Goal: Entertainment & Leisure: Consume media (video, audio)

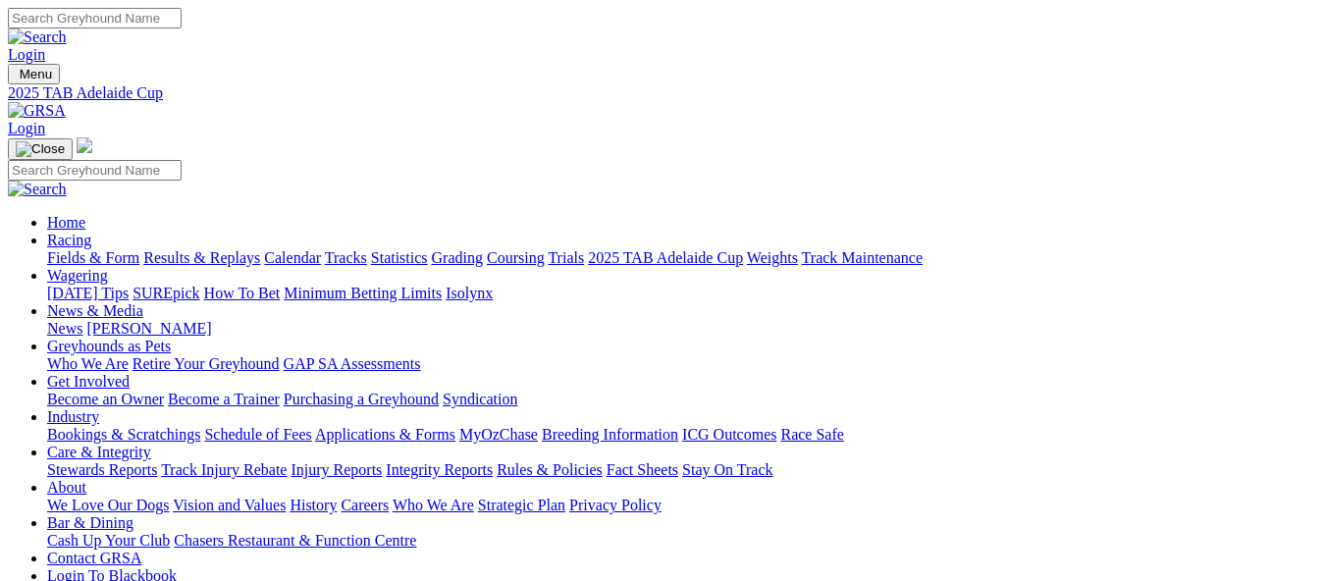
click at [260, 249] on link "Results & Replays" at bounding box center [201, 257] width 117 height 17
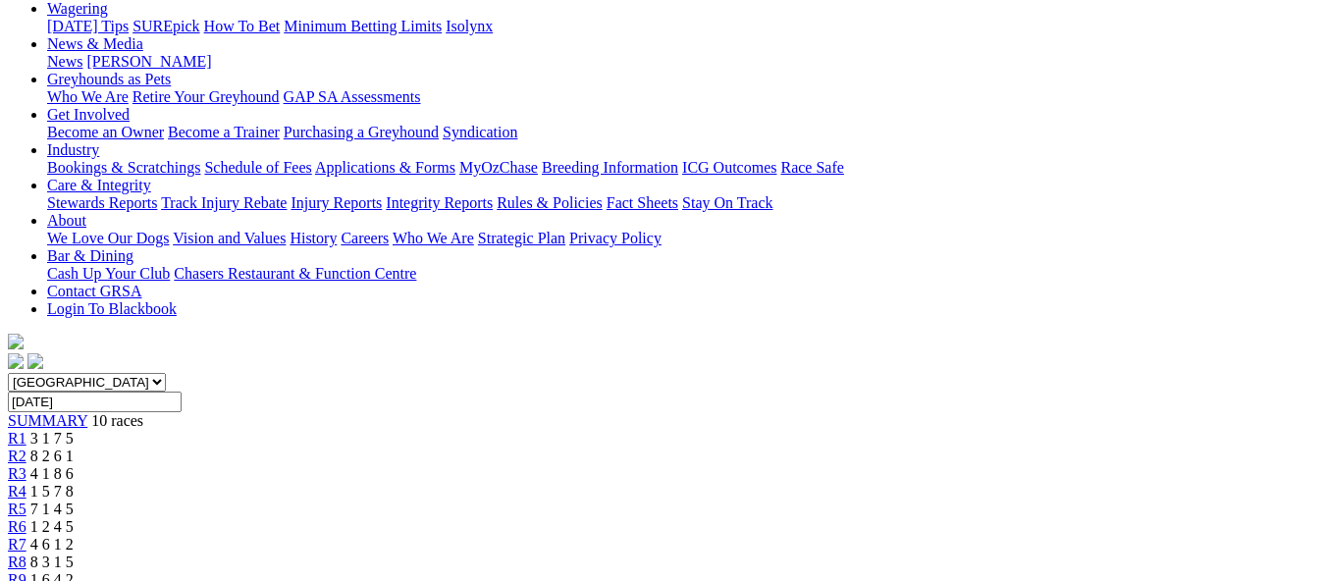
scroll to position [294, 0]
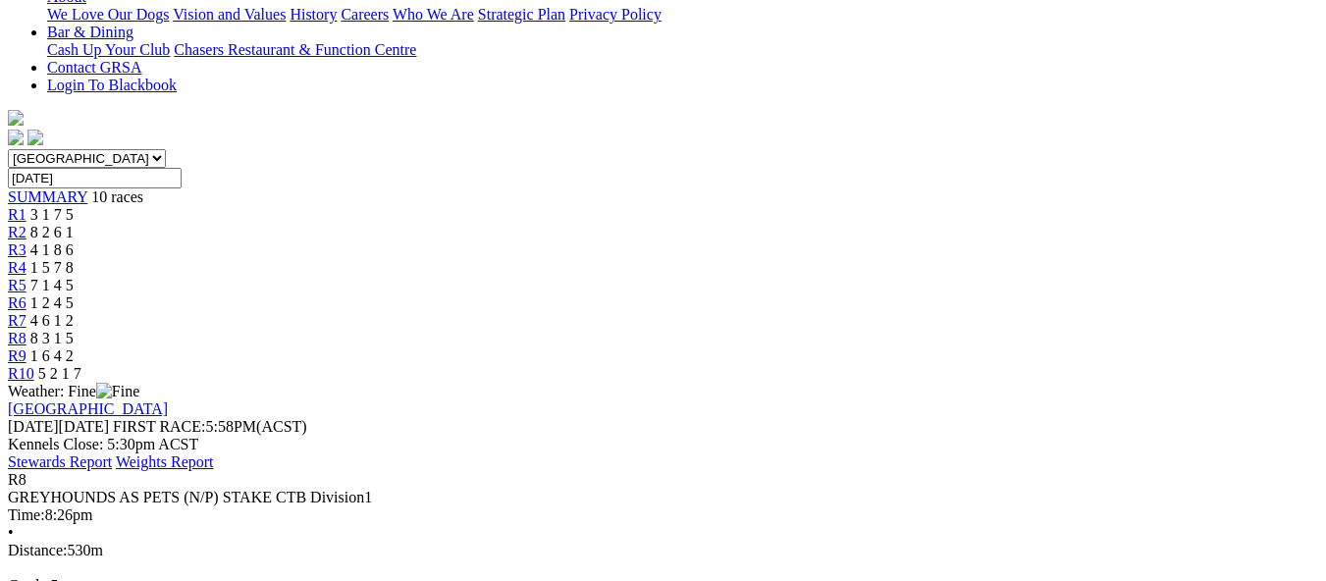
scroll to position [589, 0]
